Goal: Transaction & Acquisition: Purchase product/service

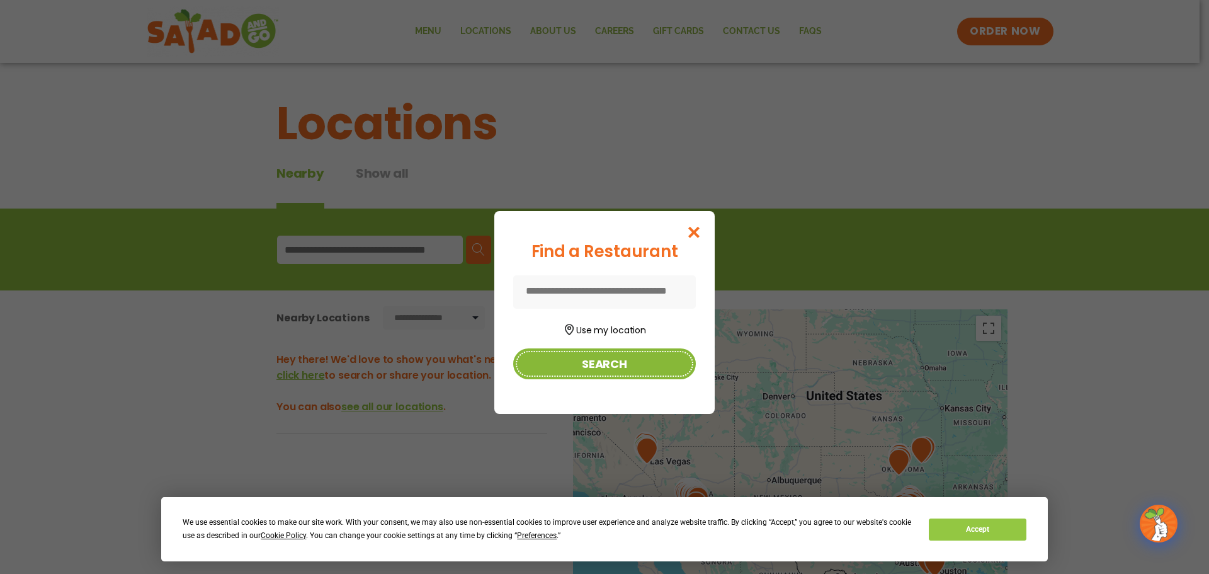
click at [596, 365] on button "Search" at bounding box center [604, 363] width 183 height 31
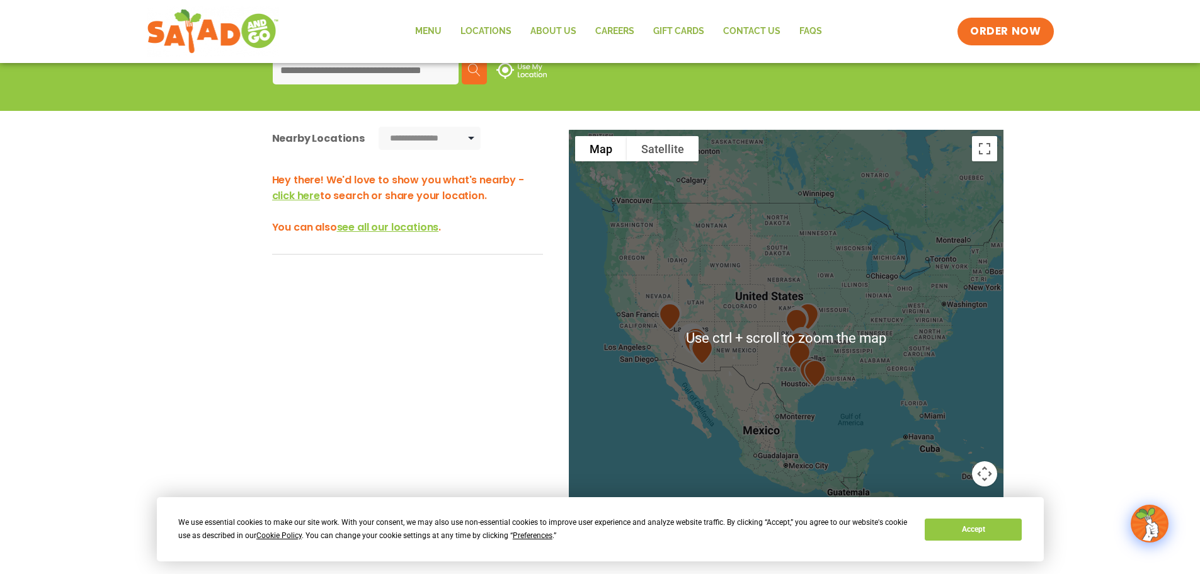
scroll to position [252, 0]
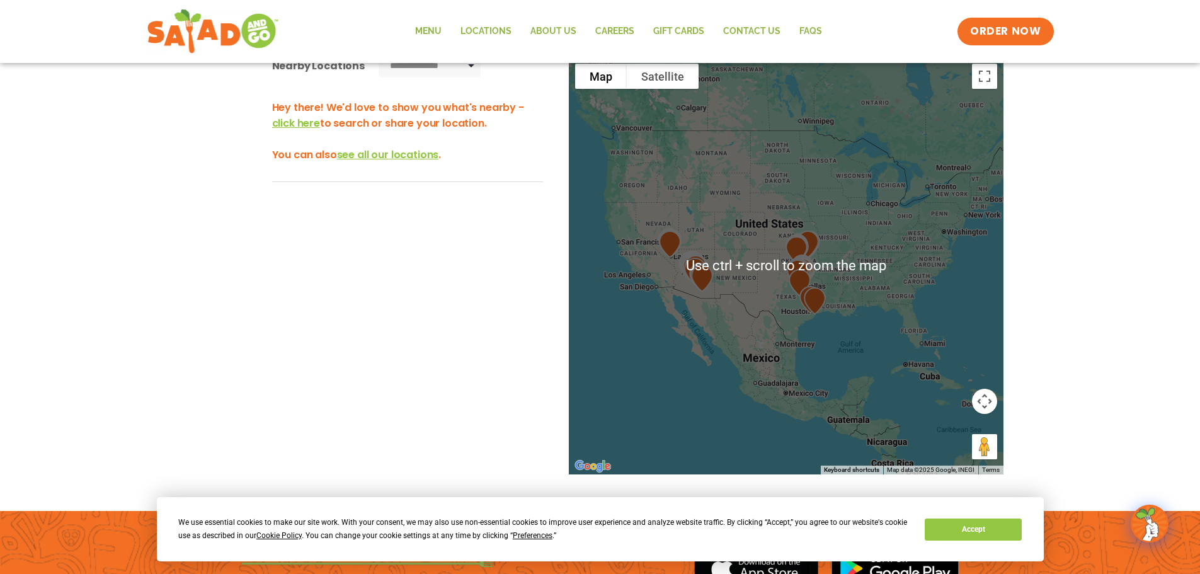
click at [373, 248] on div "Hey there! We'd love to show you what's nearby - click here to search or share …" at bounding box center [407, 295] width 271 height 422
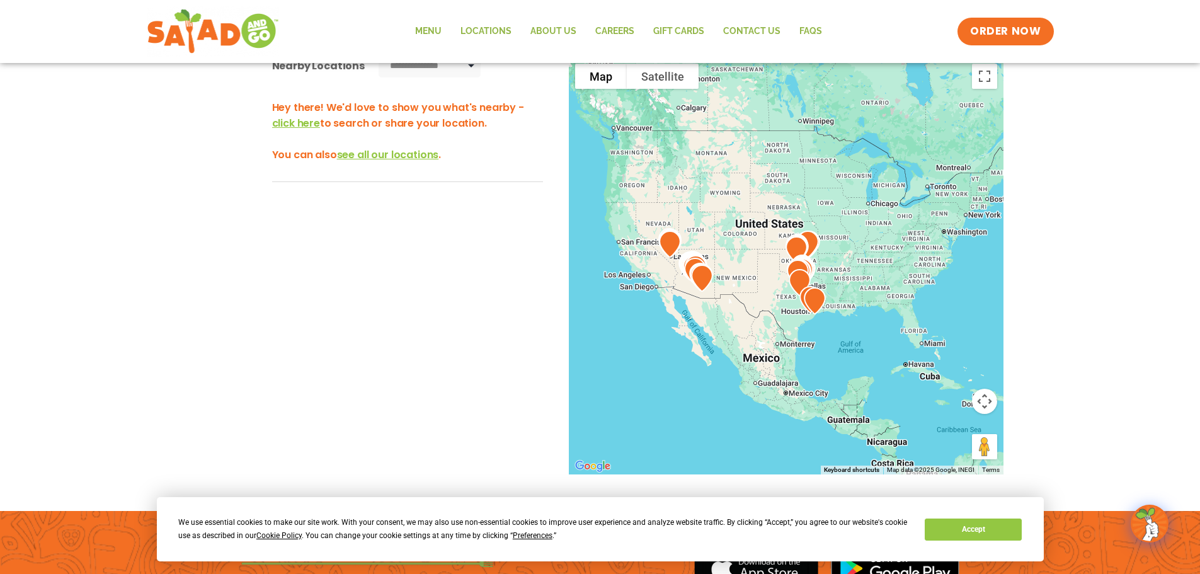
scroll to position [0, 0]
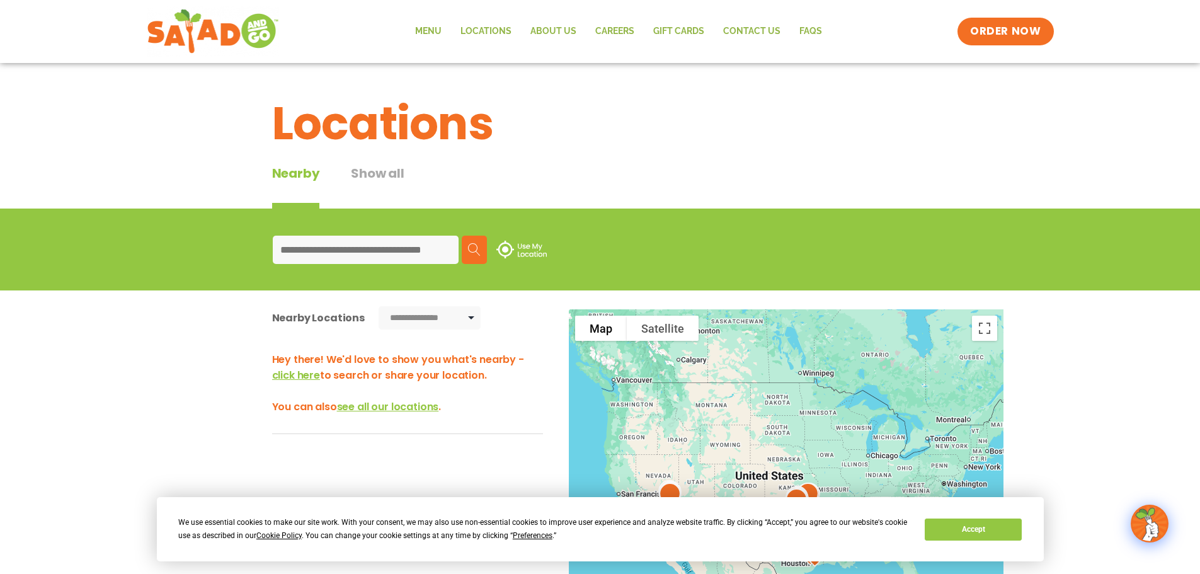
click at [336, 242] on input at bounding box center [366, 250] width 186 height 28
type input "*****"
click at [476, 247] on img at bounding box center [474, 249] width 13 height 13
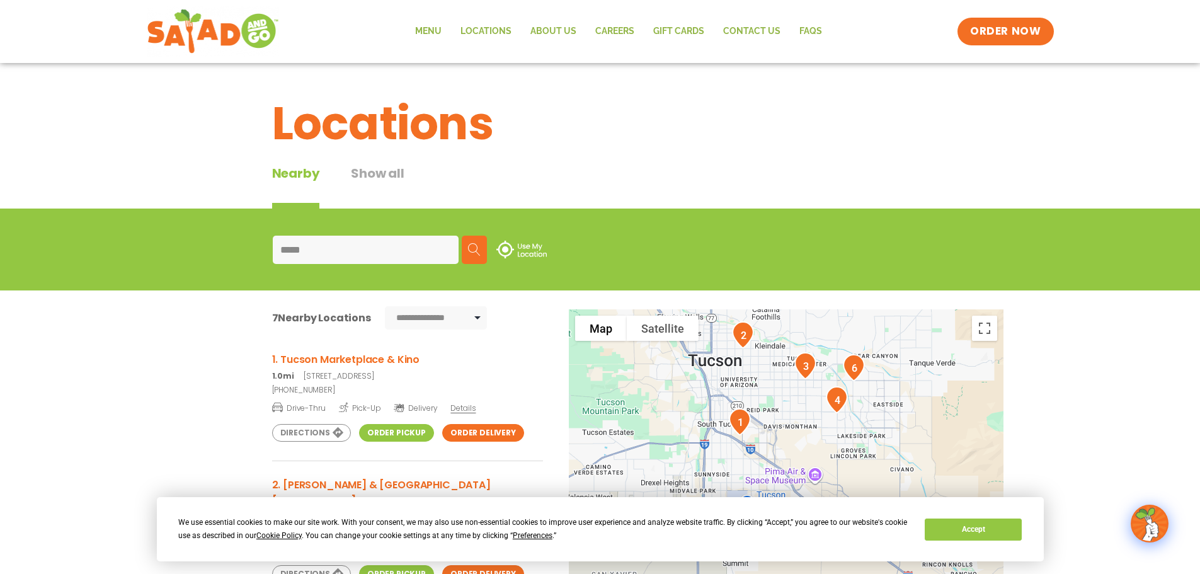
drag, startPoint x: 772, startPoint y: 430, endPoint x: 774, endPoint y: 331, distance: 98.9
click at [774, 331] on div at bounding box center [786, 517] width 435 height 417
click at [979, 332] on button "Toggle fullscreen view" at bounding box center [984, 328] width 25 height 25
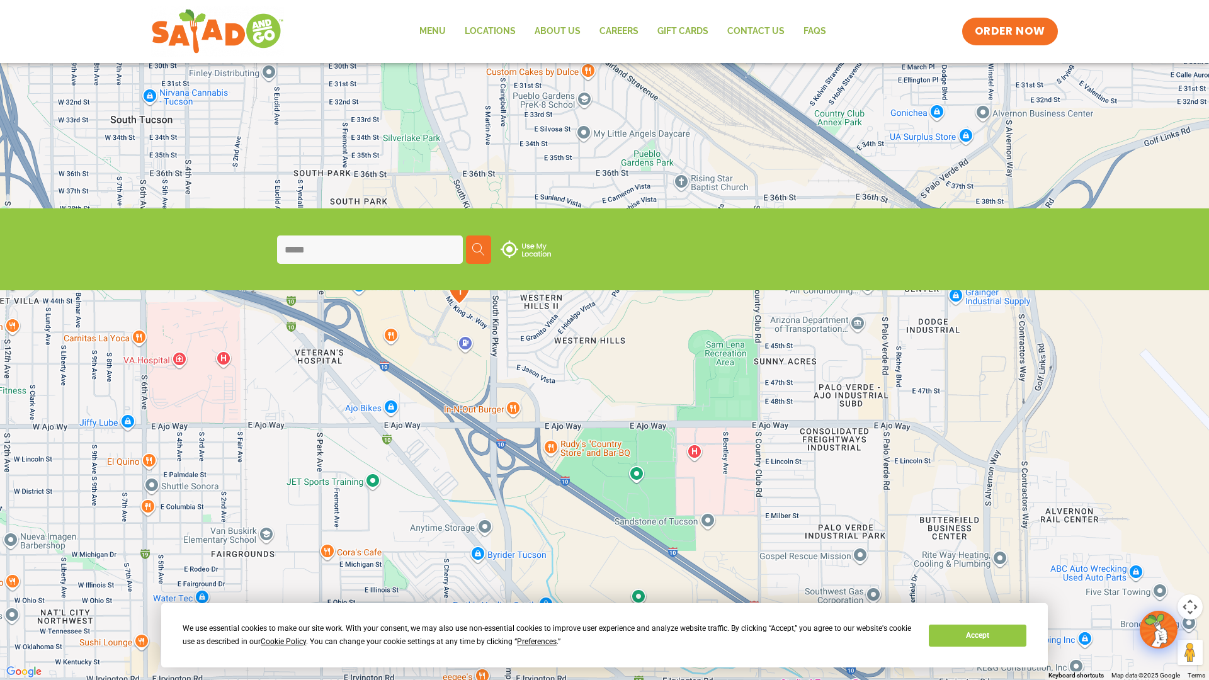
click at [463, 294] on img "1" at bounding box center [459, 290] width 32 height 37
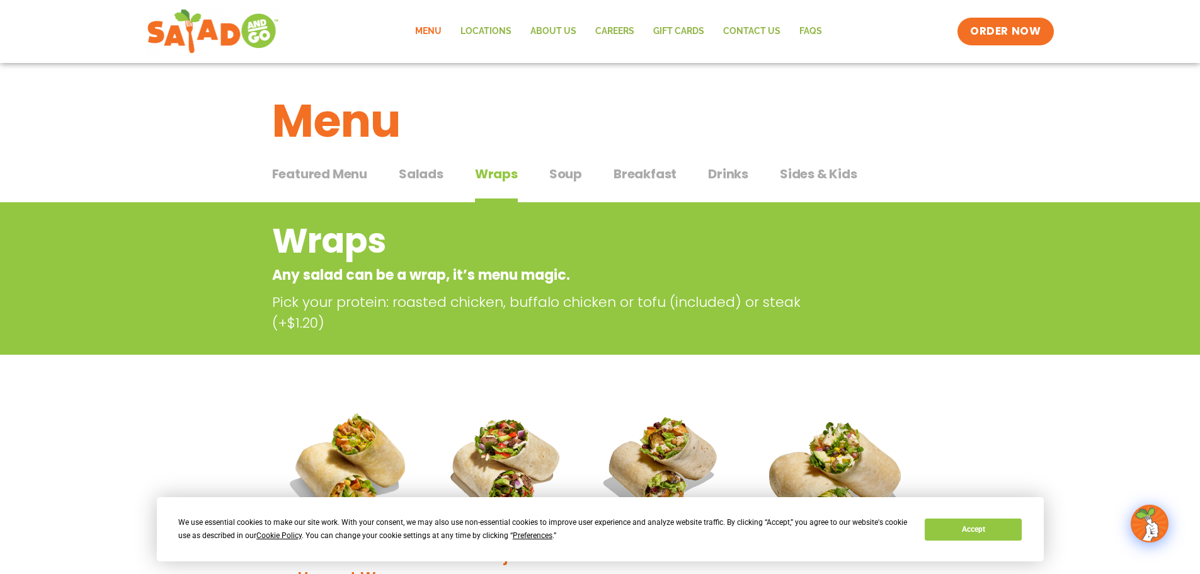
click at [348, 169] on span "Featured Menu" at bounding box center [319, 173] width 95 height 19
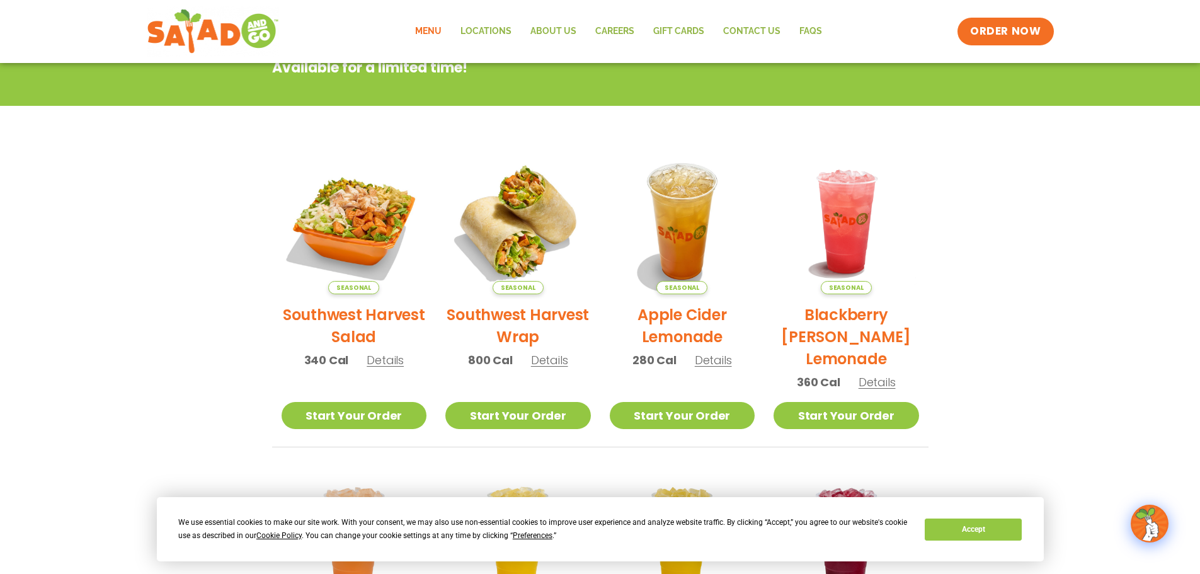
scroll to position [45, 0]
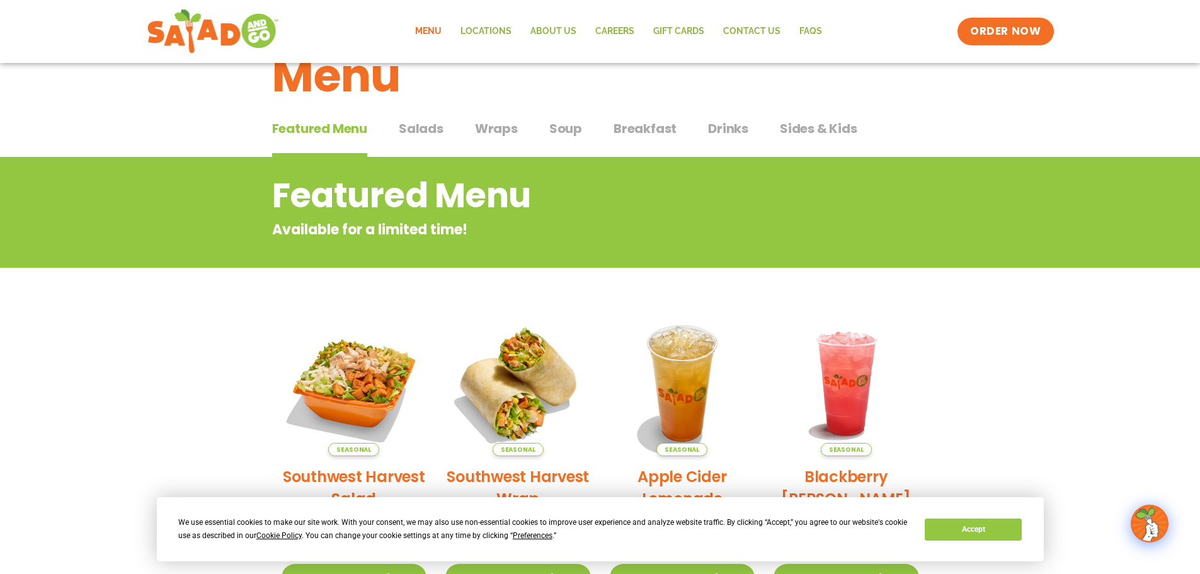
click at [413, 132] on span "Salads" at bounding box center [421, 128] width 45 height 19
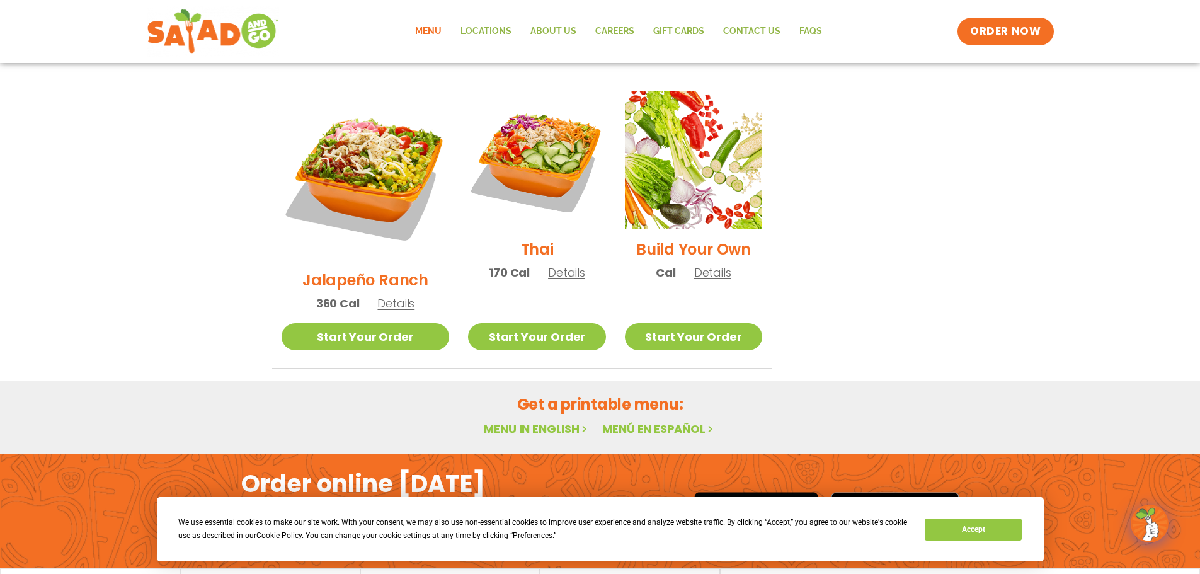
scroll to position [945, 0]
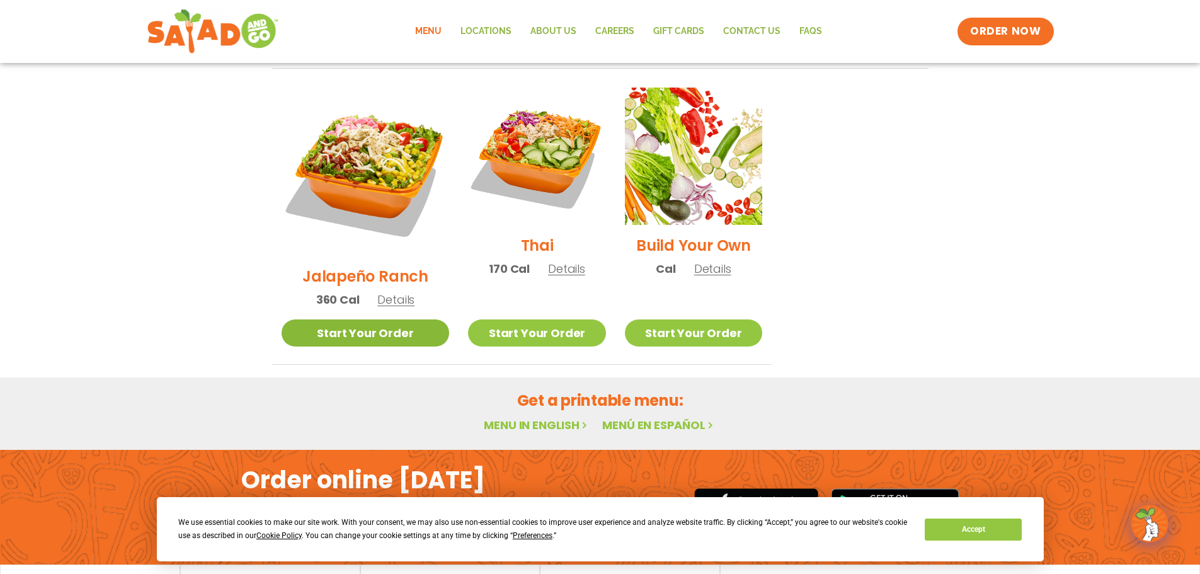
click at [372, 319] on link "Start Your Order" at bounding box center [366, 332] width 168 height 27
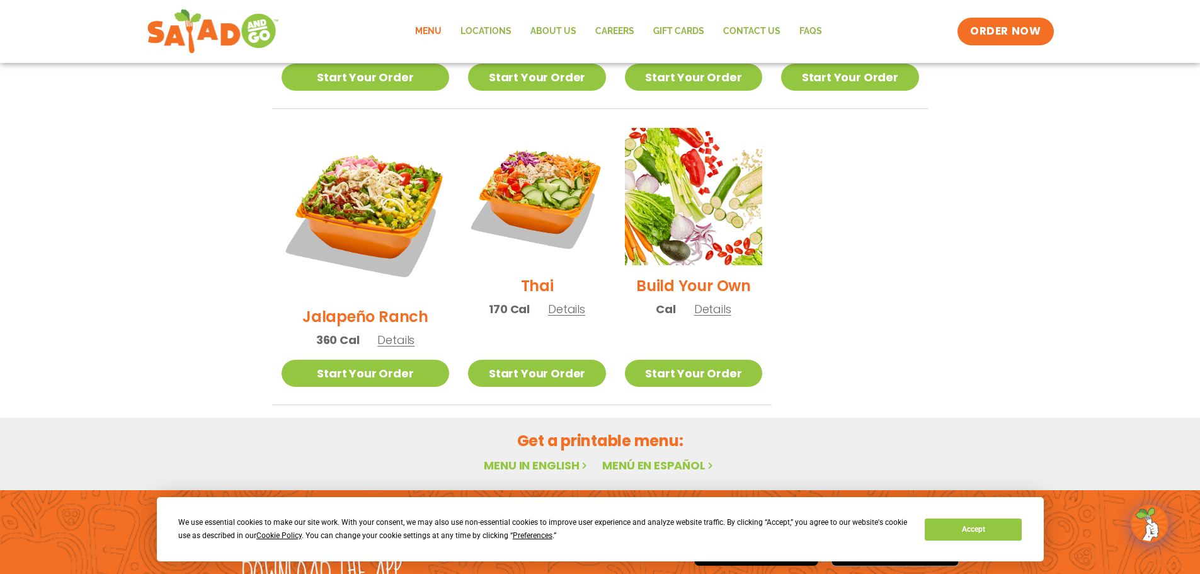
scroll to position [882, 0]
